Goal: Task Accomplishment & Management: Manage account settings

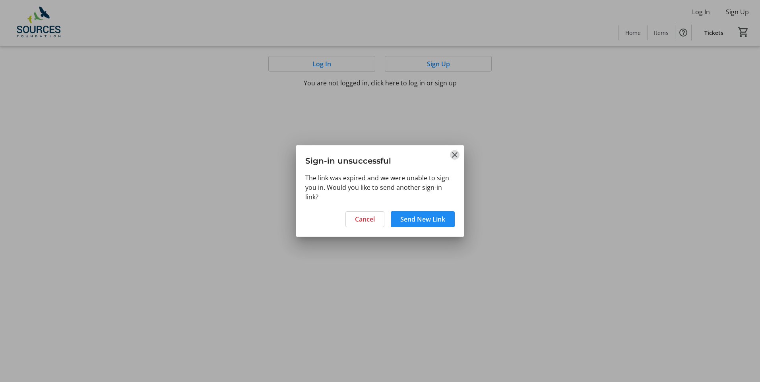
click at [455, 155] on mat-icon "Close" at bounding box center [455, 155] width 10 height 10
click at [416, 223] on span "Send New Link" at bounding box center [422, 220] width 45 height 10
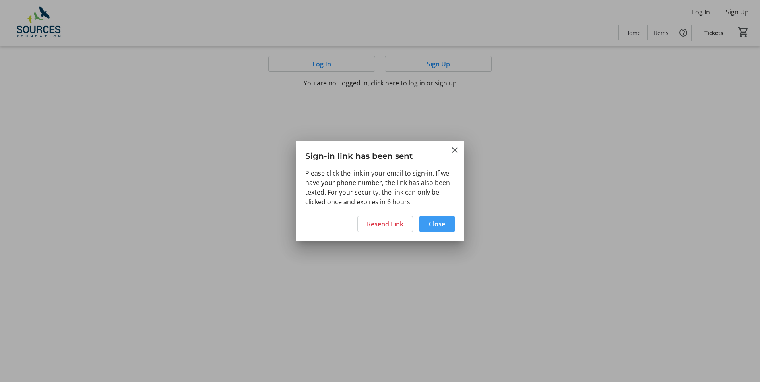
click at [446, 226] on span at bounding box center [436, 224] width 35 height 19
